Goal: Check status: Check status

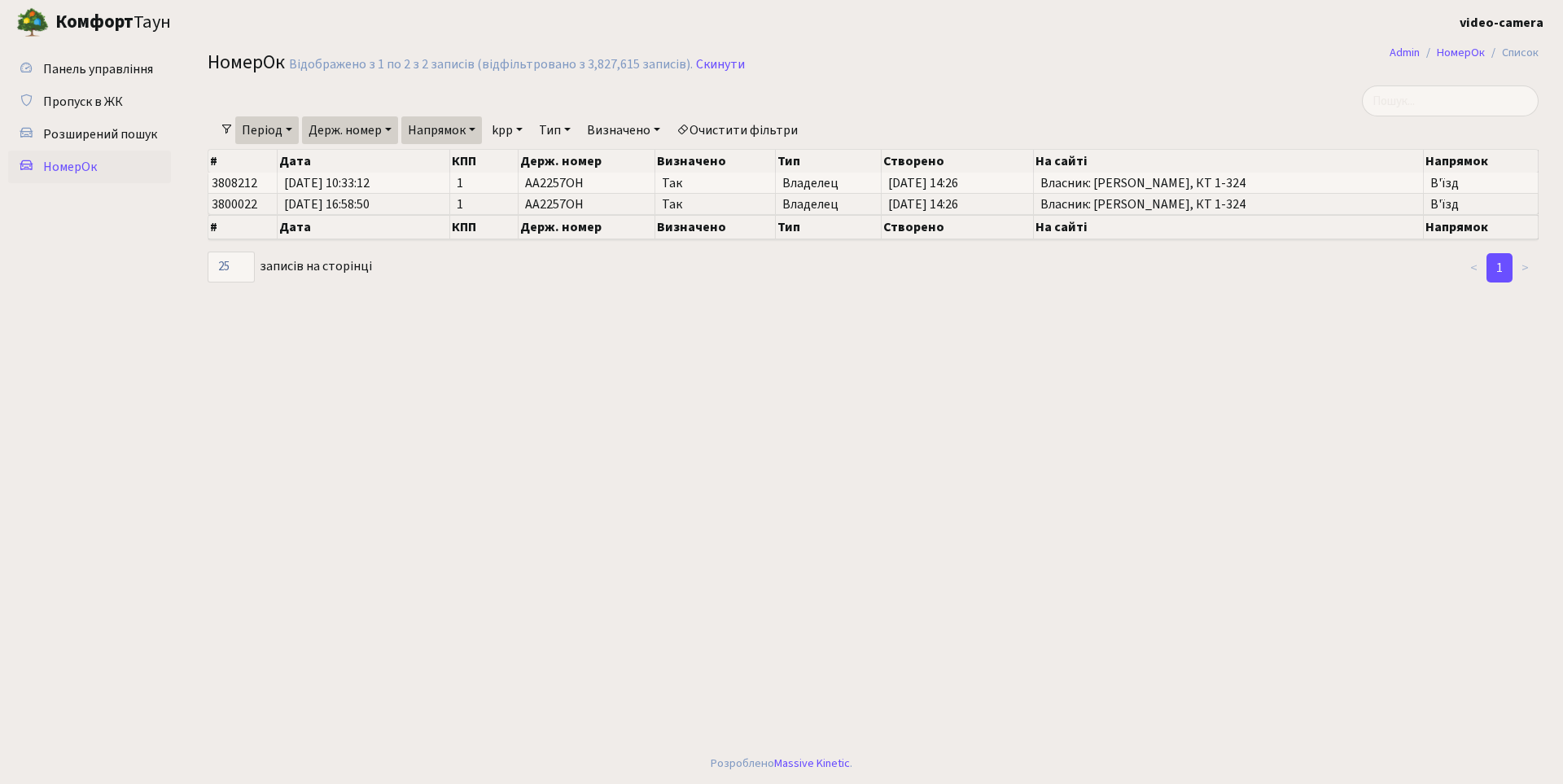
select select "25"
click at [706, 380] on main "Admin НомерОк Список НомерОк Відображено з 1 по 2 з 2 записів (відфільтровано з…" at bounding box center [873, 394] width 1380 height 698
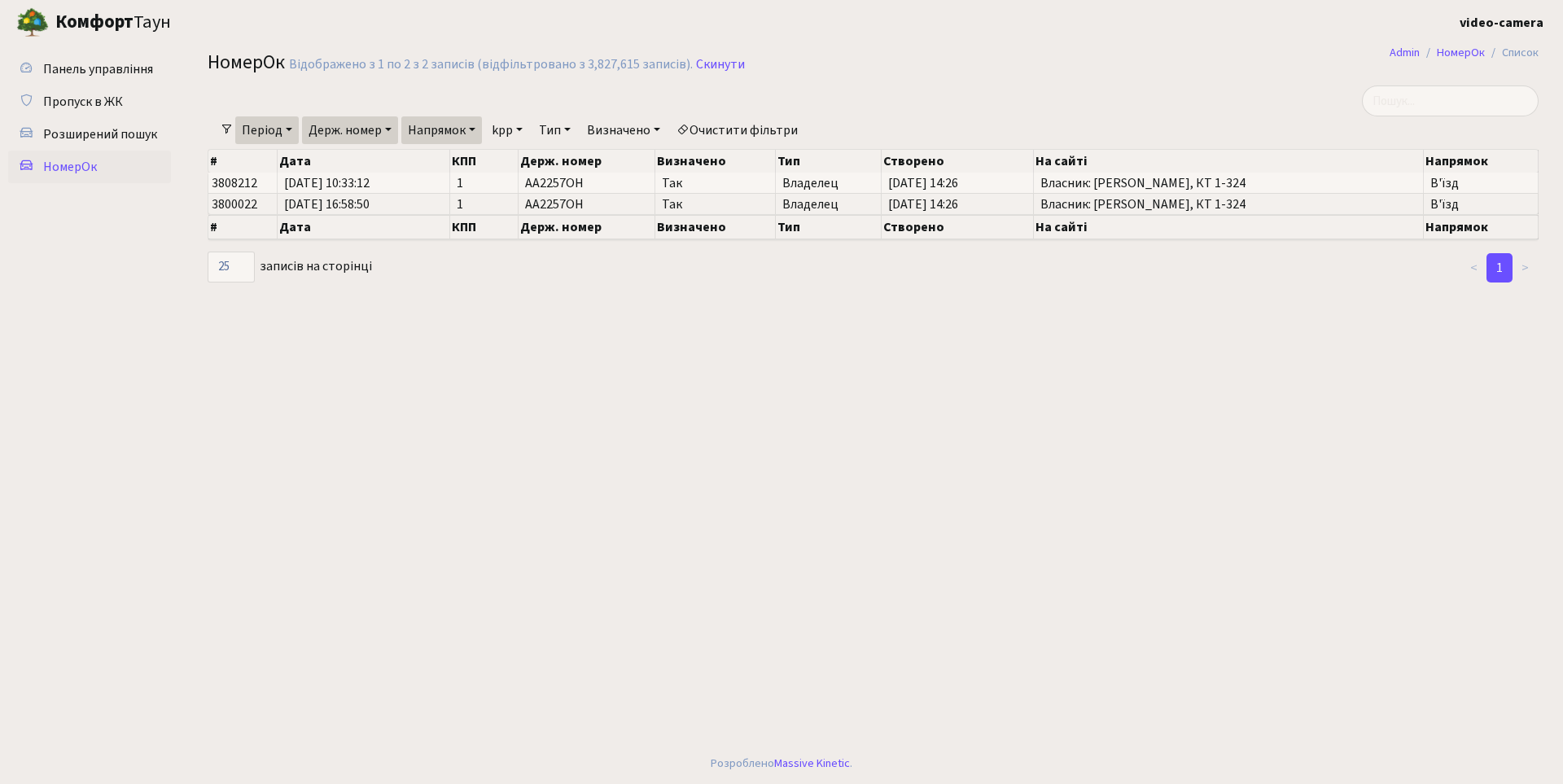
click at [828, 313] on main "Admin НомерОк Список НомерОк Відображено з 1 по 2 з 2 записів (відфільтровано з…" at bounding box center [873, 394] width 1380 height 698
click at [1430, 104] on input "search" at bounding box center [1451, 101] width 177 height 31
type input "2257"
click at [718, 60] on link "Скинути" at bounding box center [720, 64] width 49 height 15
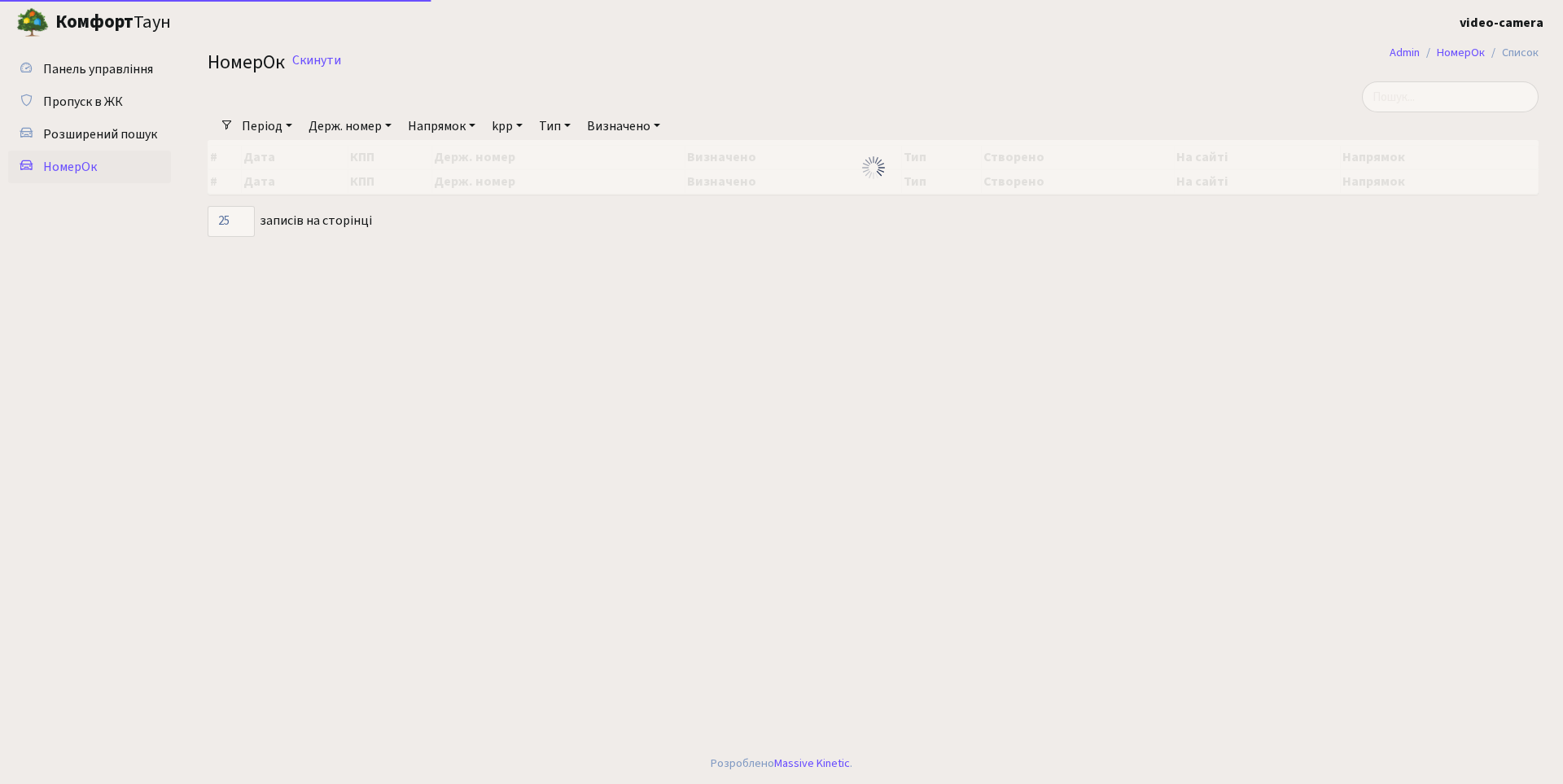
select select "25"
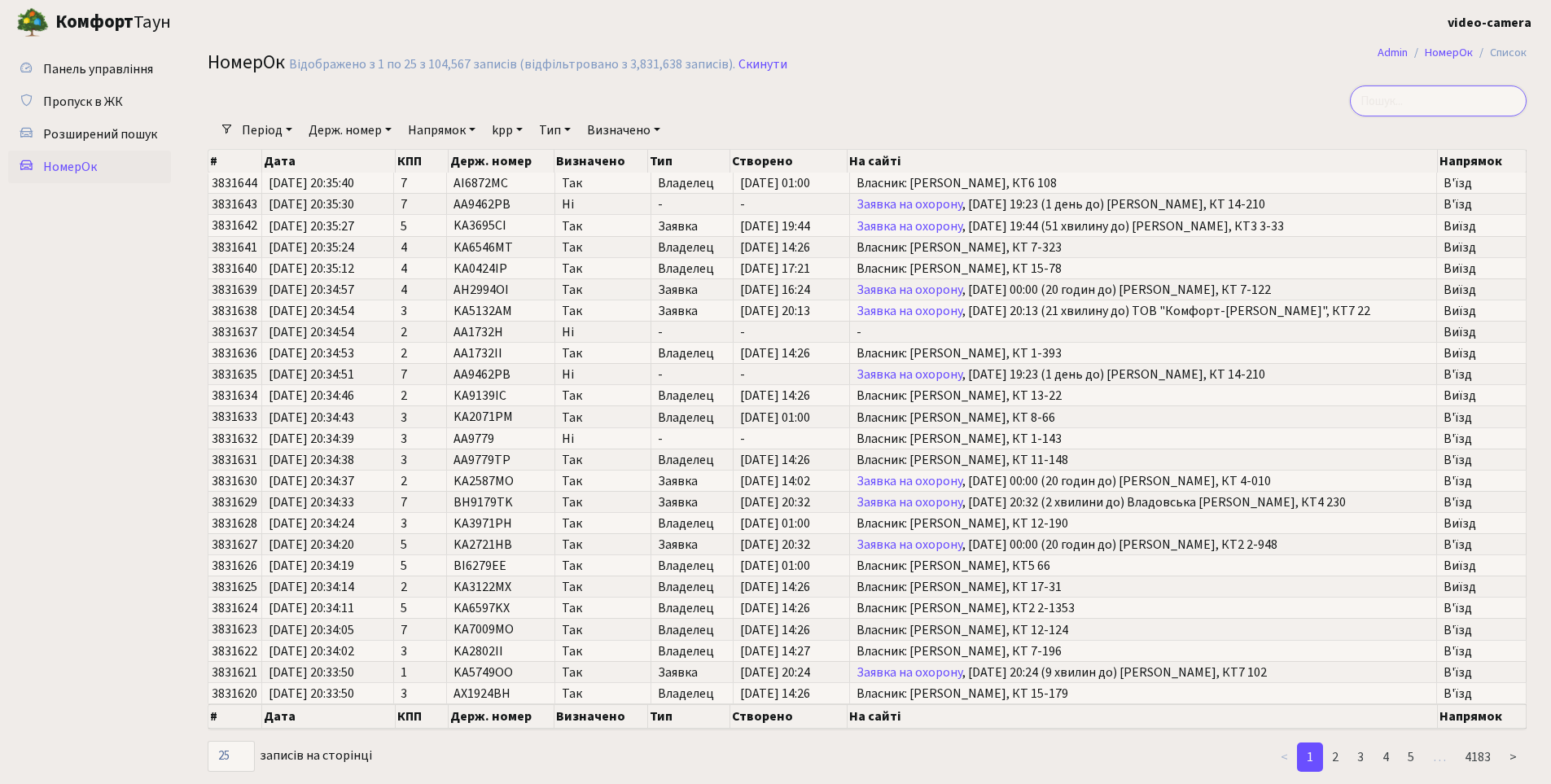
click at [1409, 94] on input "search" at bounding box center [1438, 101] width 177 height 31
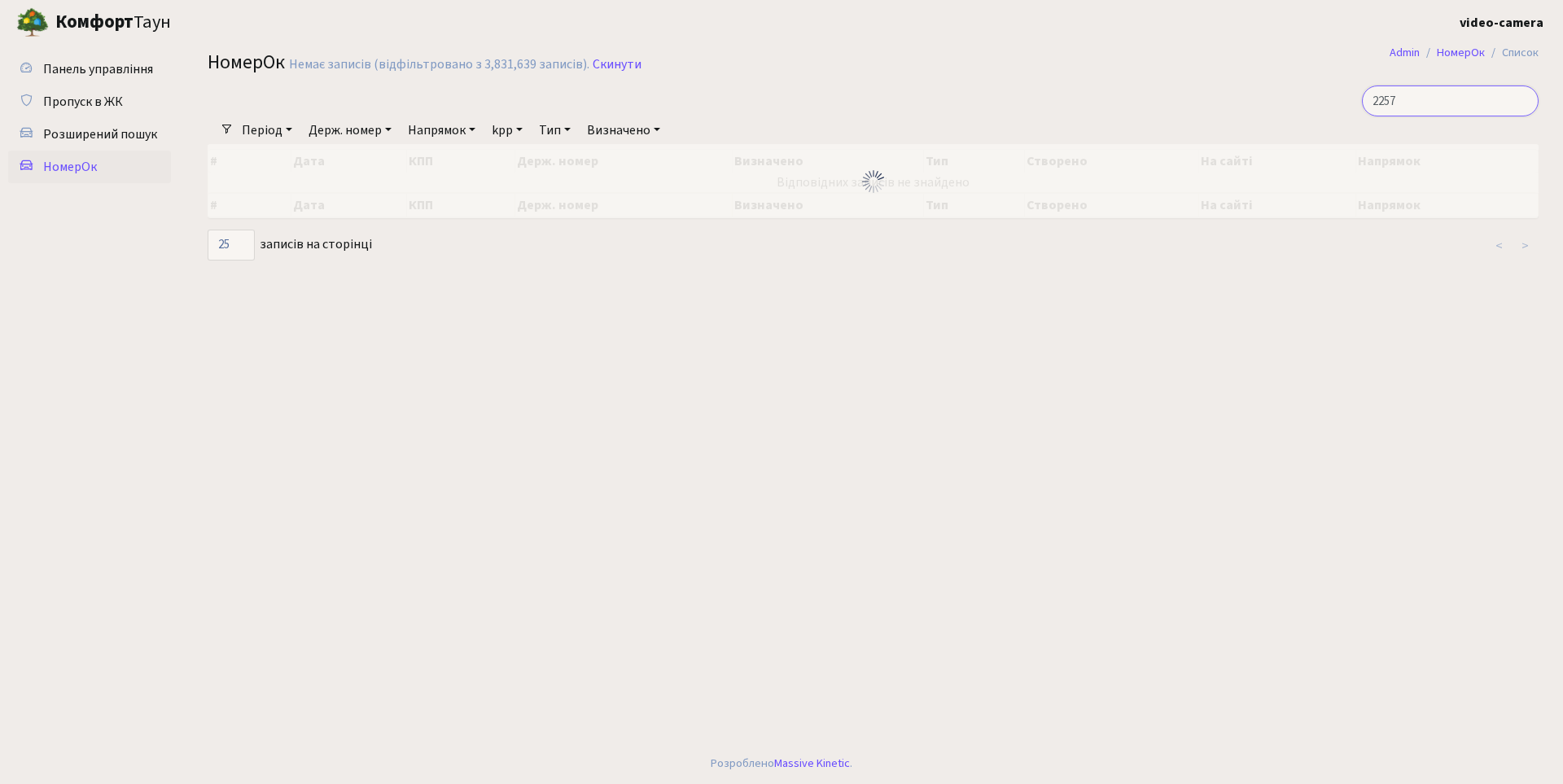
click at [1409, 94] on input "2257" at bounding box center [1451, 101] width 177 height 31
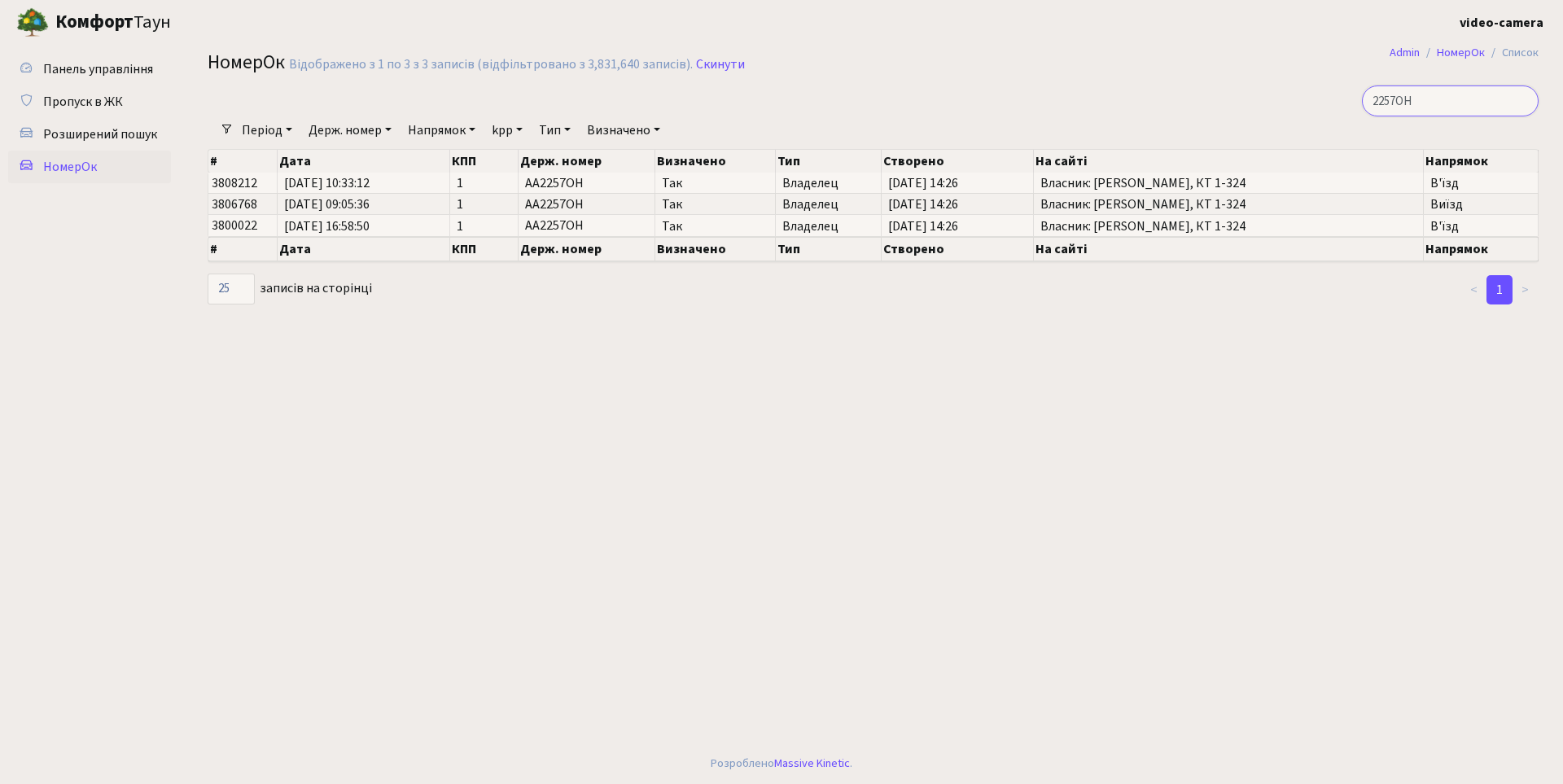
type input "2257OH"
